Goal: Find specific page/section: Find specific page/section

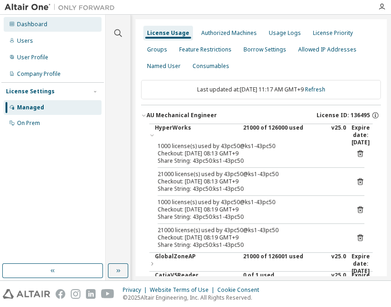
click at [24, 29] on div "Dashboard" at bounding box center [53, 24] width 98 height 15
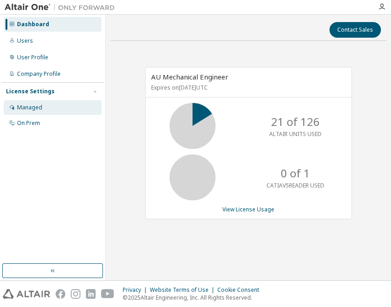
click at [33, 106] on div "Managed" at bounding box center [29, 107] width 25 height 7
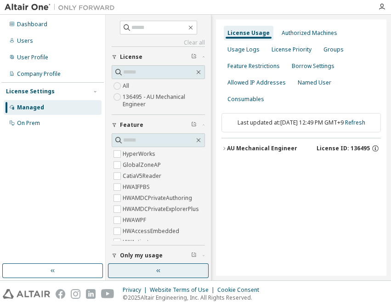
click at [163, 276] on button "button" at bounding box center [158, 270] width 101 height 15
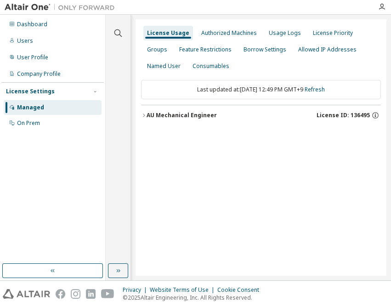
click at [193, 115] on div "AU Mechanical Engineer" at bounding box center [181, 115] width 70 height 7
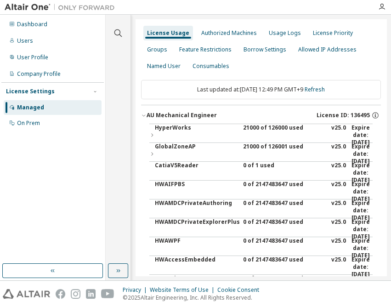
click at [268, 127] on div "21000 of 126000 used" at bounding box center [284, 135] width 83 height 22
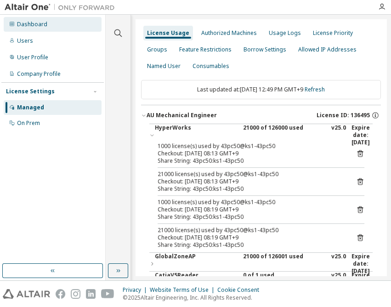
click at [43, 21] on div "Dashboard" at bounding box center [32, 24] width 30 height 7
